Goal: Task Accomplishment & Management: Complete application form

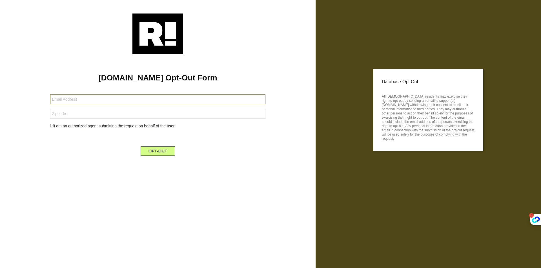
click at [88, 98] on input "text" at bounding box center [157, 100] width 215 height 10
paste input "[EMAIL_ADDRESS][DOMAIN_NAME]"
drag, startPoint x: 98, startPoint y: 100, endPoint x: 109, endPoint y: 101, distance: 10.7
click at [103, 101] on input "[EMAIL_ADDRESS][DOMAIN_NAME]" at bounding box center [157, 100] width 215 height 10
type input "[EMAIL_ADDRESS][DOMAIN_NAME]"
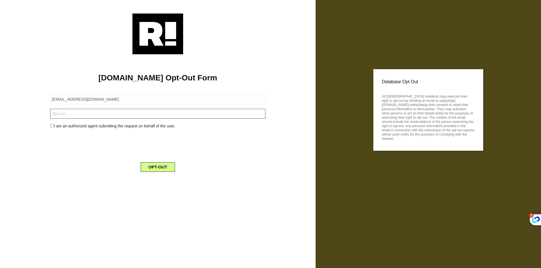
drag, startPoint x: 103, startPoint y: 113, endPoint x: 112, endPoint y: 98, distance: 17.0
click at [104, 113] on input "text" at bounding box center [157, 114] width 215 height 10
paste input "08824"
type input "08824"
drag, startPoint x: 52, startPoint y: 127, endPoint x: 68, endPoint y: 151, distance: 29.6
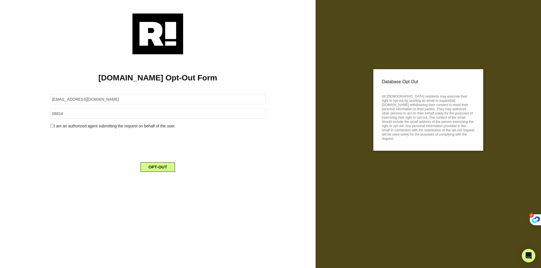
click at [52, 127] on input "checkbox" at bounding box center [52, 125] width 4 height 3
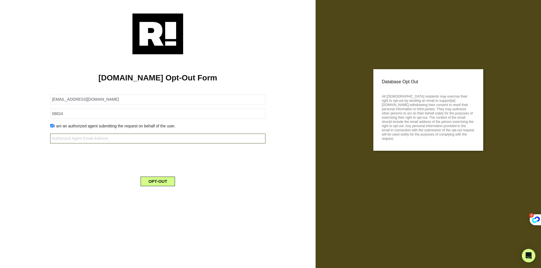
click at [63, 139] on input "text" at bounding box center [157, 139] width 215 height 10
click at [52, 126] on input "checkbox" at bounding box center [52, 125] width 4 height 3
checkbox input "false"
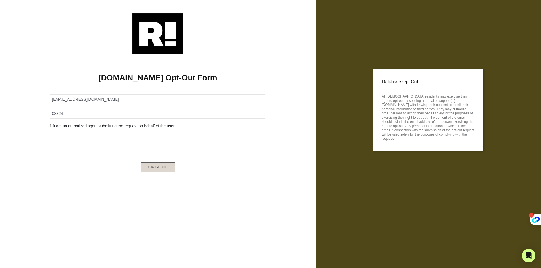
click at [170, 168] on button "OPT-OUT" at bounding box center [158, 167] width 35 height 10
